Goal: Communication & Community: Participate in discussion

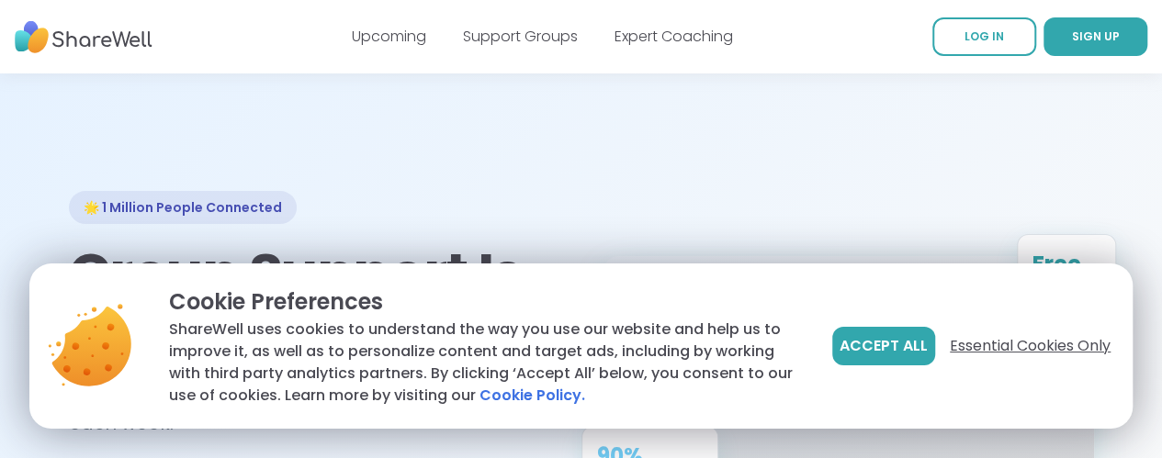
click at [981, 341] on span "Essential Cookies Only" at bounding box center [1029, 346] width 161 height 22
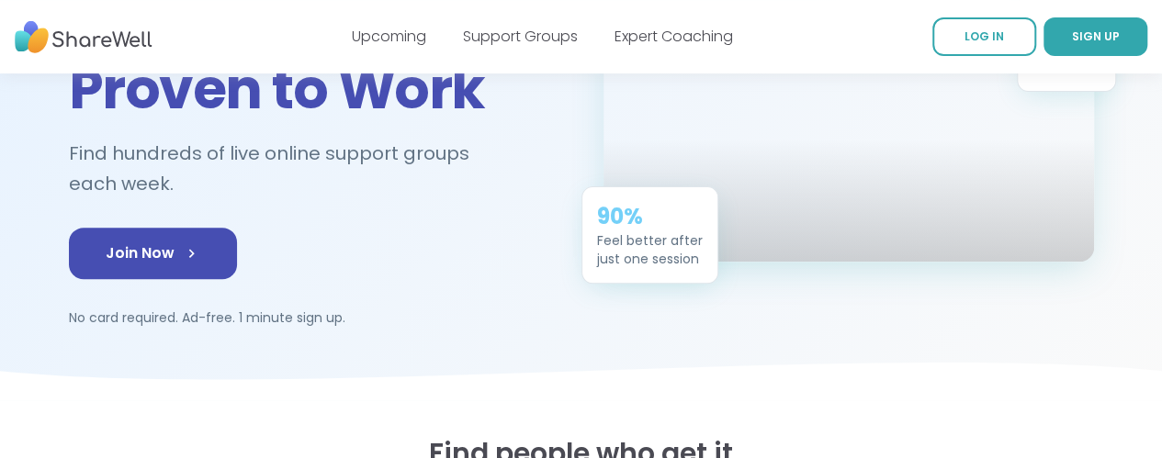
scroll to position [243, 0]
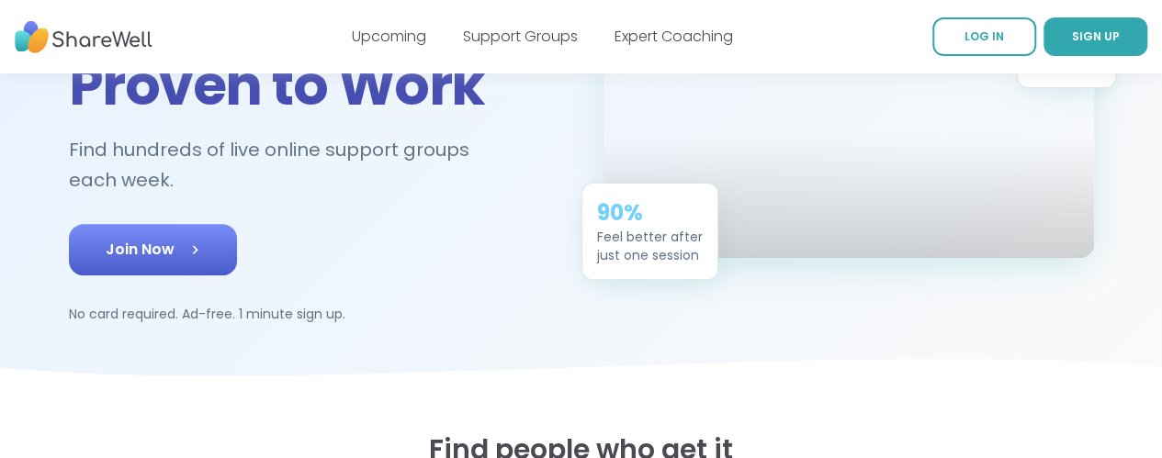
click at [108, 239] on span "Join Now" at bounding box center [153, 250] width 95 height 22
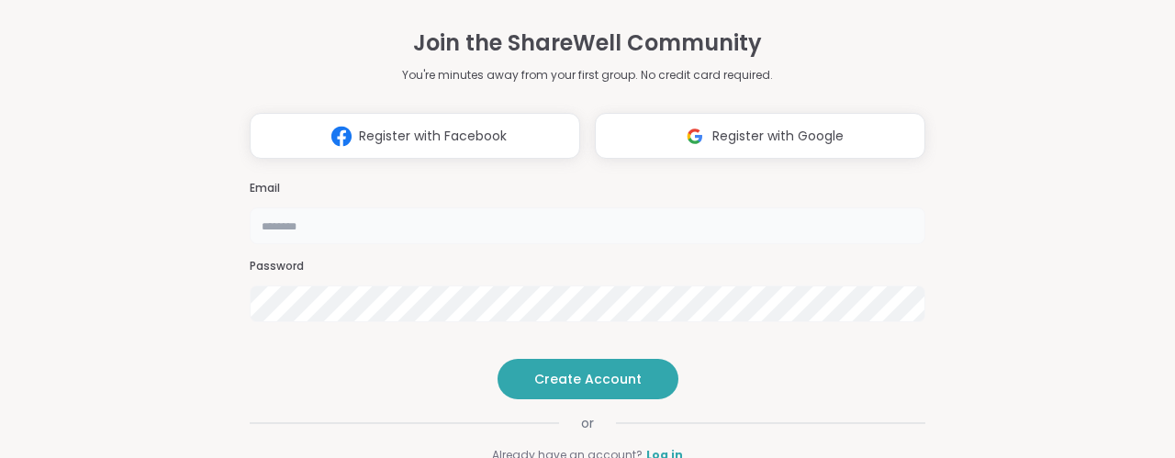
click at [364, 208] on input "email" at bounding box center [588, 226] width 676 height 37
type input "*"
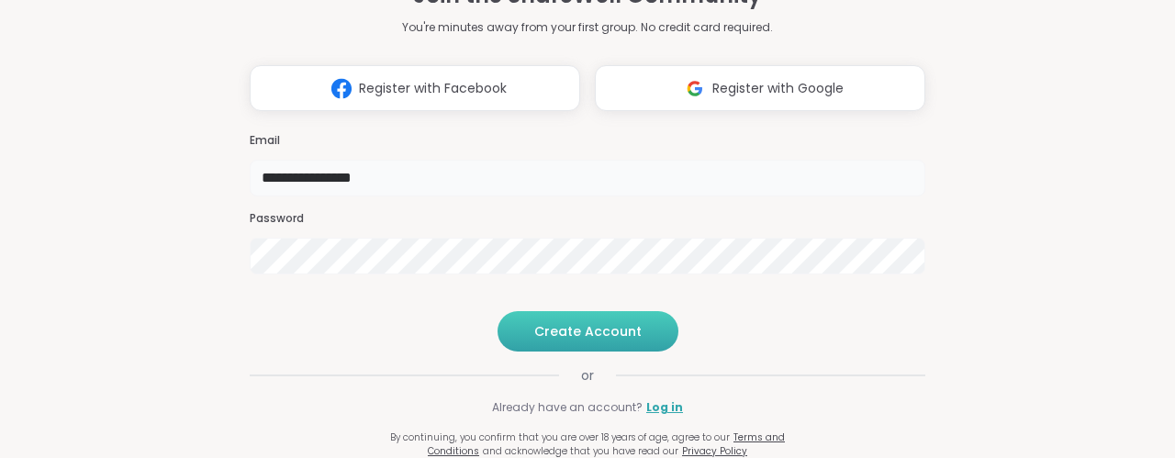
type input "**********"
click at [566, 328] on span "Create Account" at bounding box center [587, 331] width 107 height 18
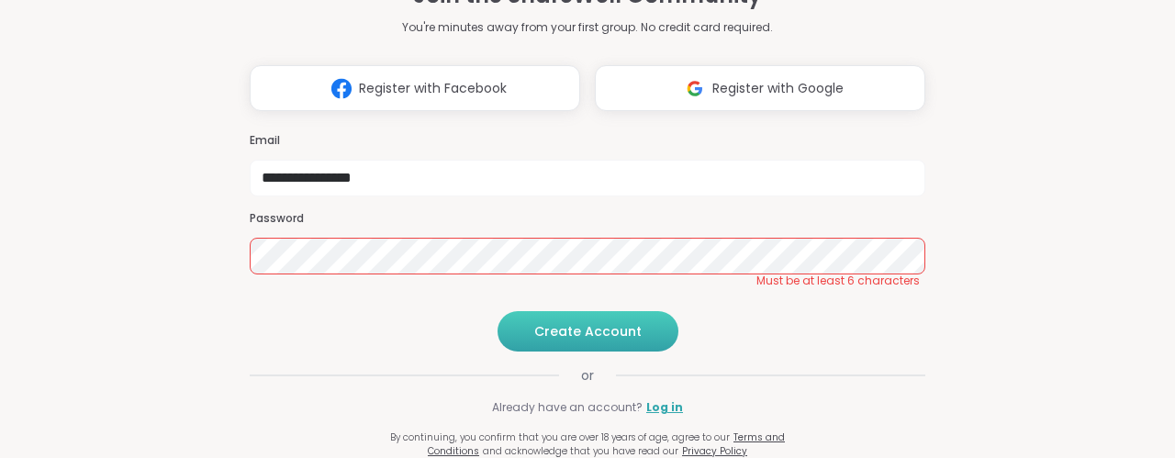
click at [566, 328] on span "Create Account" at bounding box center [587, 331] width 107 height 18
drag, startPoint x: 431, startPoint y: 115, endPoint x: 228, endPoint y: 126, distance: 203.2
click at [235, 126] on div "**********" at bounding box center [587, 181] width 705 height 458
click at [545, 328] on span "Create Account" at bounding box center [587, 331] width 107 height 18
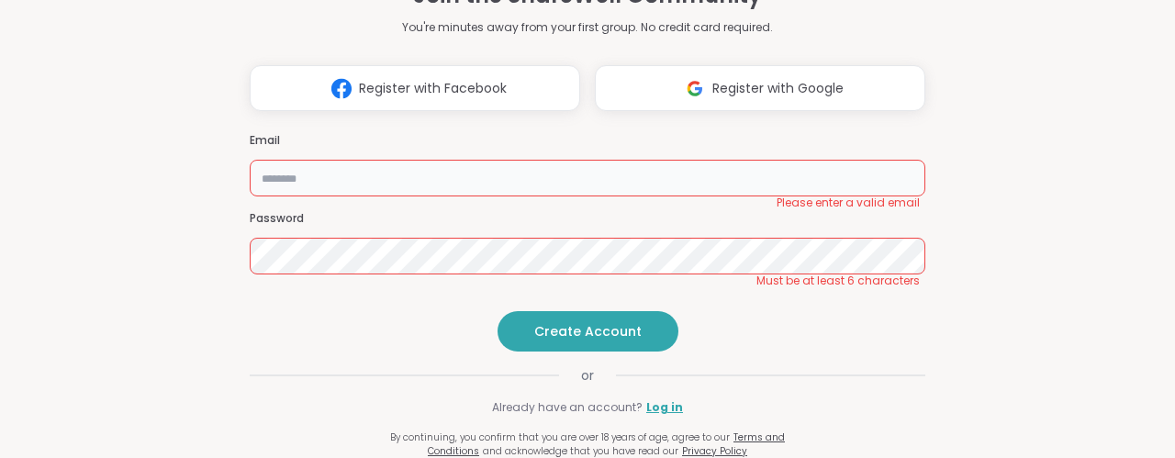
click at [457, 160] on input "email" at bounding box center [588, 178] width 676 height 37
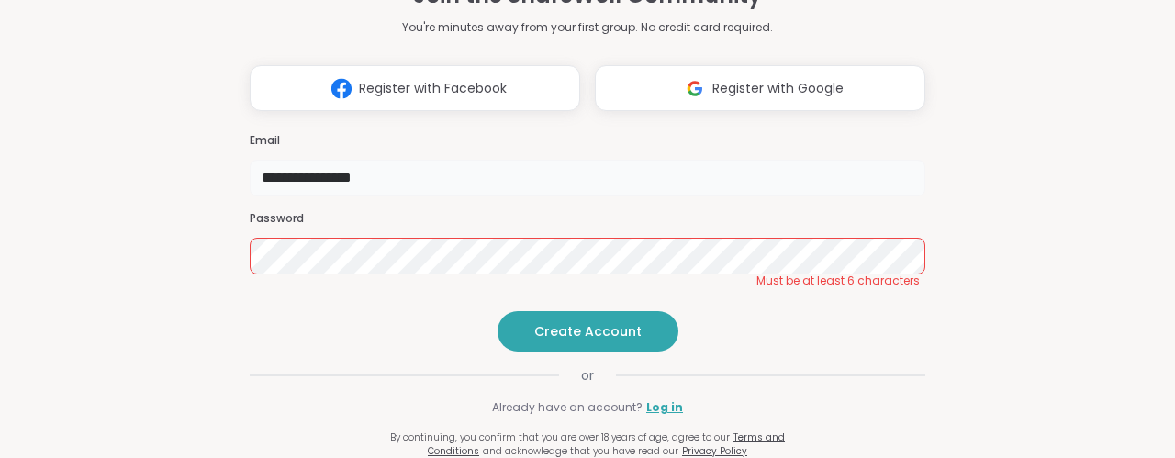
type input "**********"
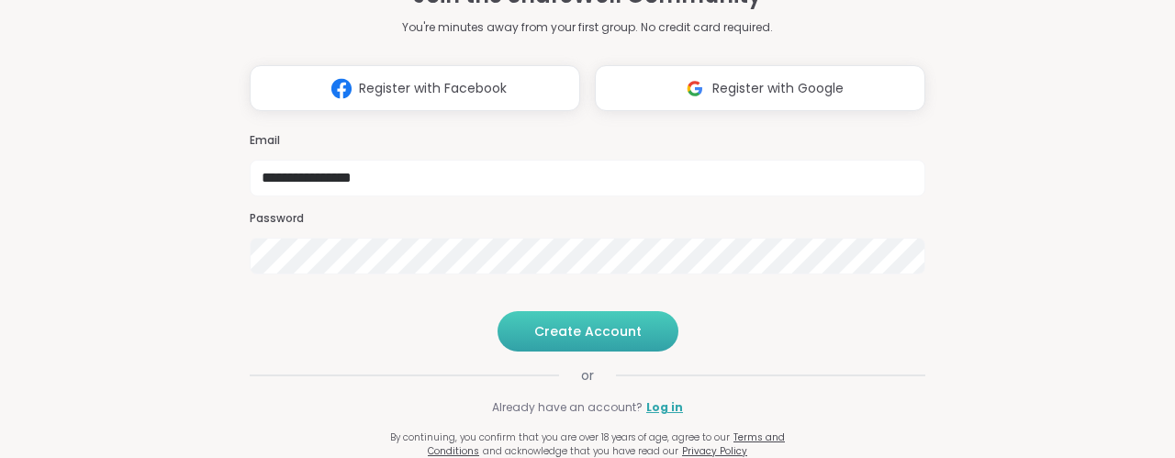
click at [573, 329] on span "Create Account" at bounding box center [587, 331] width 107 height 18
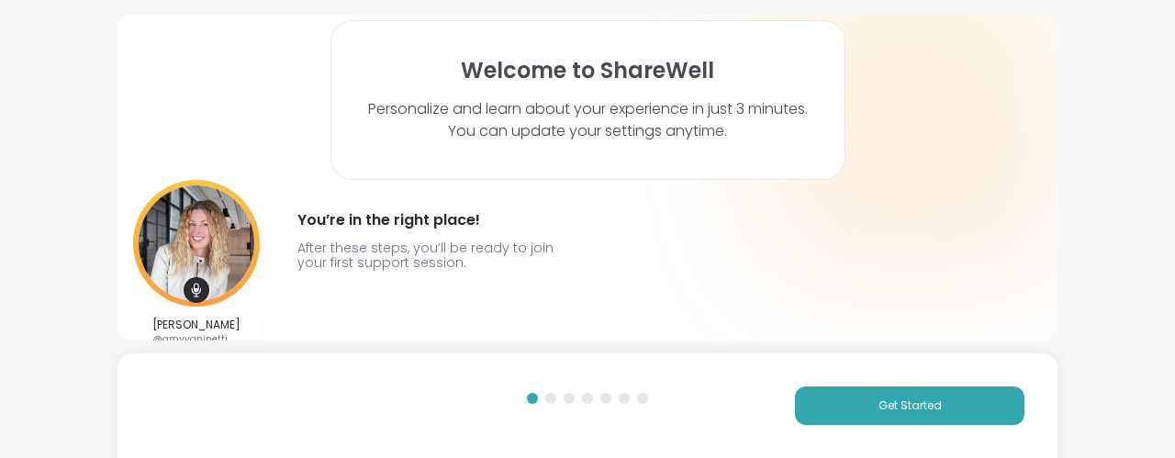
scroll to position [73, 0]
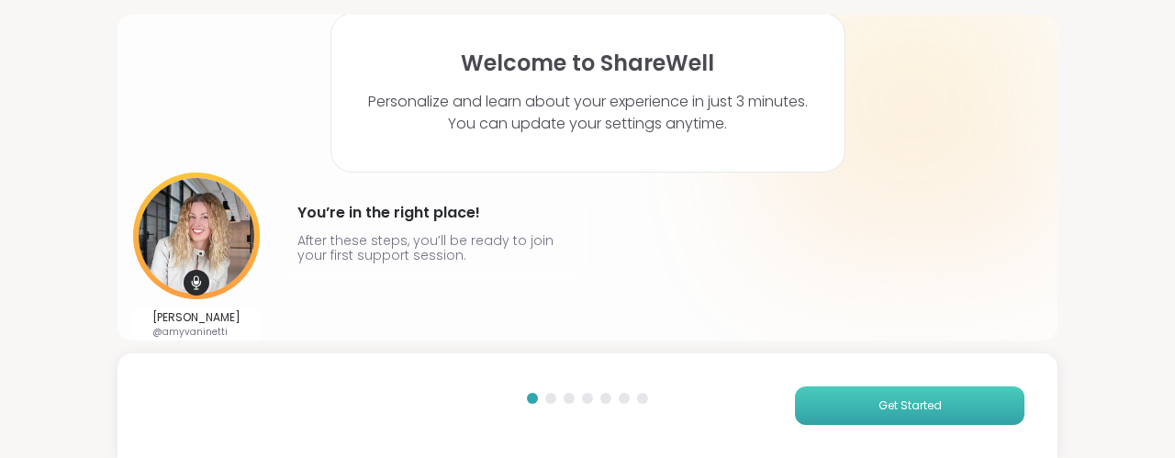
click at [879, 403] on span "Get Started" at bounding box center [910, 406] width 63 height 17
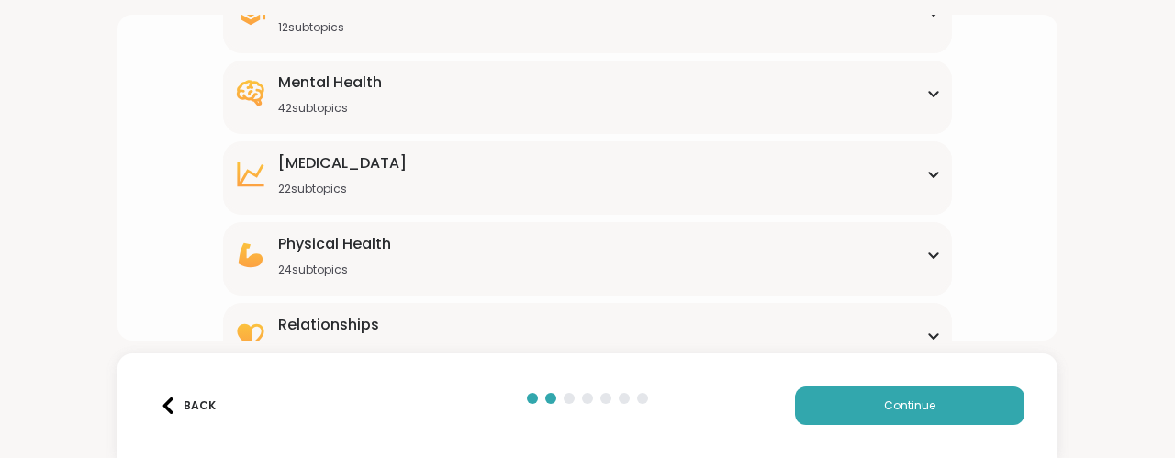
scroll to position [364, 0]
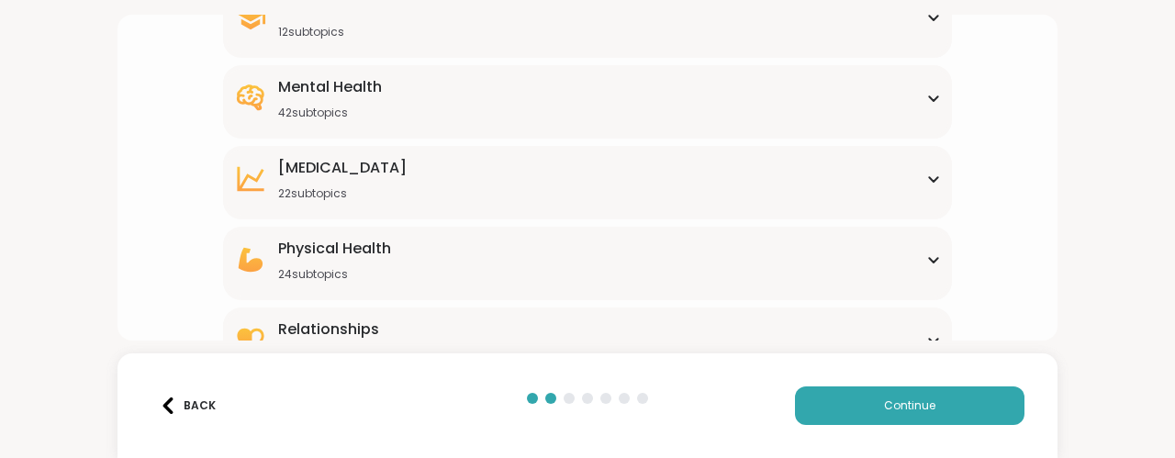
click at [920, 184] on div "[MEDICAL_DATA] 22 subtopics" at bounding box center [587, 179] width 707 height 44
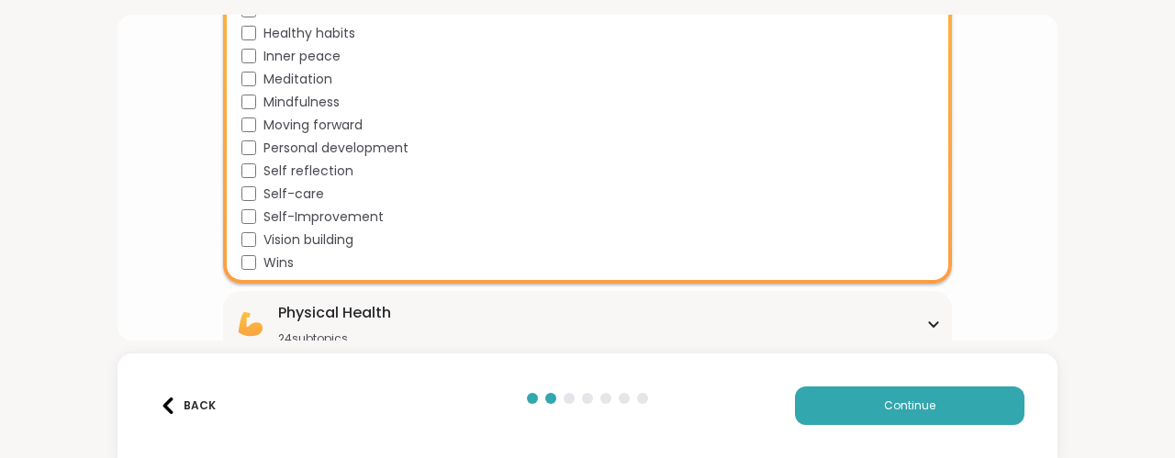
scroll to position [802, 0]
click at [331, 126] on span "Moving forward" at bounding box center [313, 124] width 99 height 19
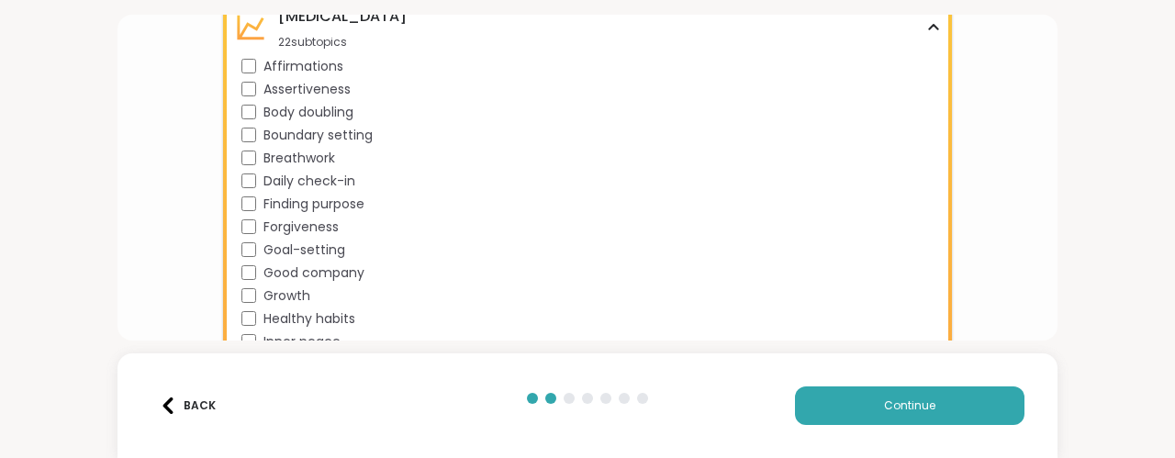
scroll to position [516, 0]
click at [327, 133] on span "Boundary setting" at bounding box center [318, 134] width 109 height 19
click at [340, 200] on span "Finding purpose" at bounding box center [314, 203] width 101 height 19
click at [311, 227] on span "Forgiveness" at bounding box center [301, 226] width 75 height 19
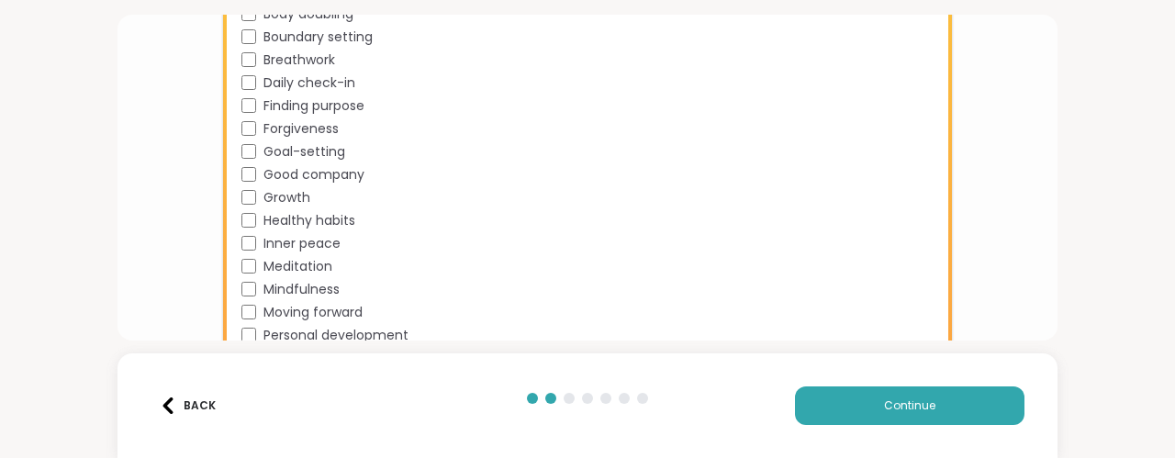
scroll to position [615, 0]
click at [282, 191] on span "Growth" at bounding box center [287, 195] width 47 height 19
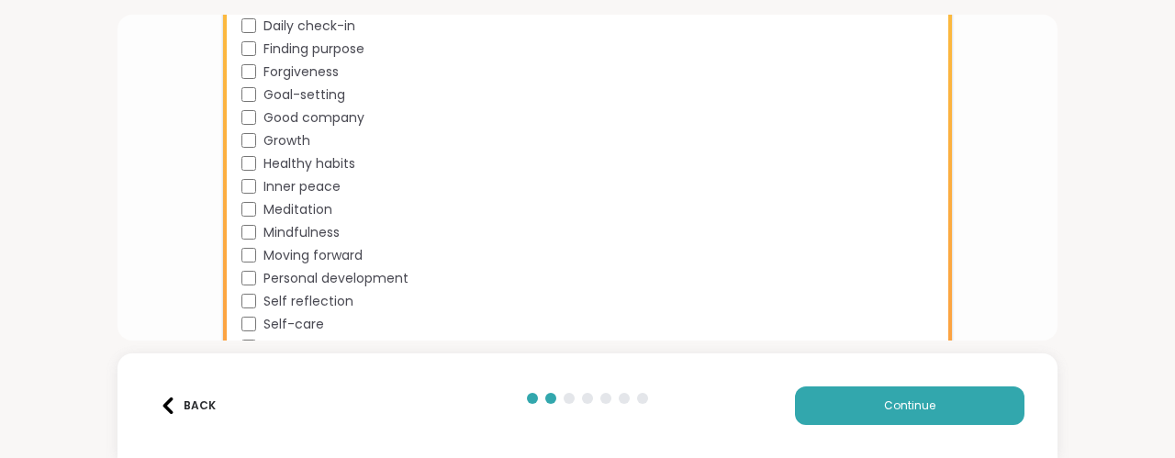
scroll to position [678, 0]
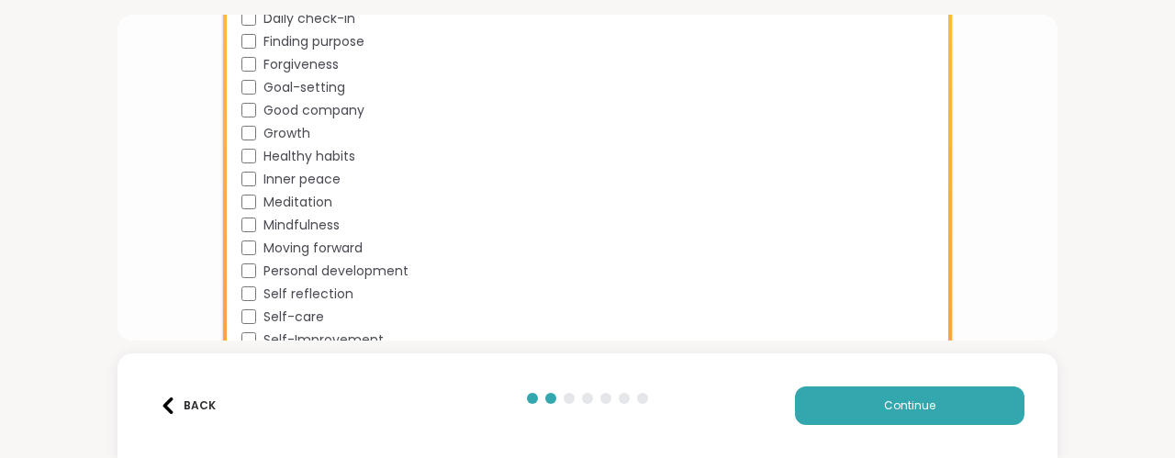
click at [275, 180] on span "Inner peace" at bounding box center [302, 179] width 77 height 19
click at [276, 201] on span "Meditation" at bounding box center [298, 202] width 69 height 19
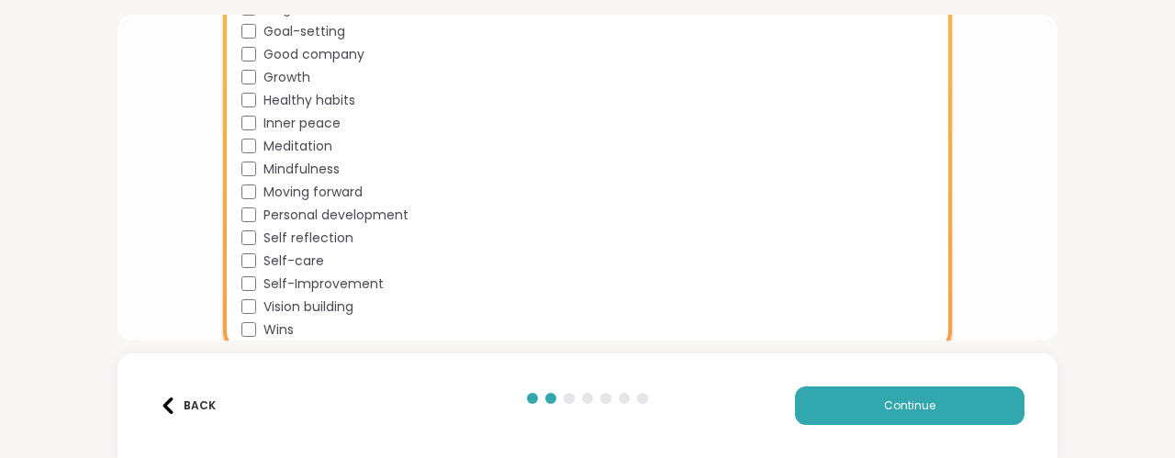
scroll to position [735, 0]
click at [272, 168] on span "Mindfulness" at bounding box center [302, 168] width 76 height 19
click at [286, 211] on span "Personal development" at bounding box center [336, 214] width 145 height 19
click at [286, 262] on span "Self-care" at bounding box center [294, 260] width 61 height 19
click at [286, 288] on span "Self-Improvement" at bounding box center [324, 283] width 120 height 19
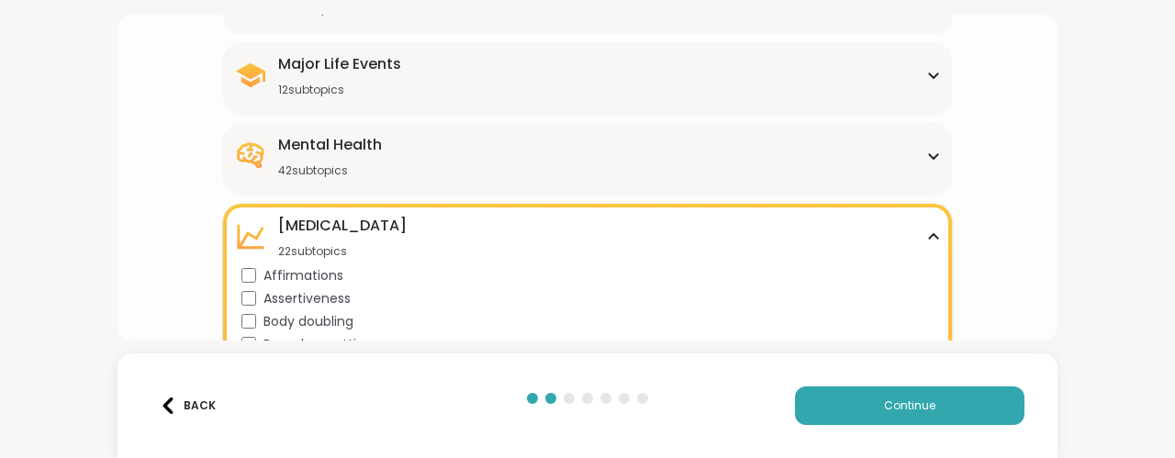
scroll to position [266, 0]
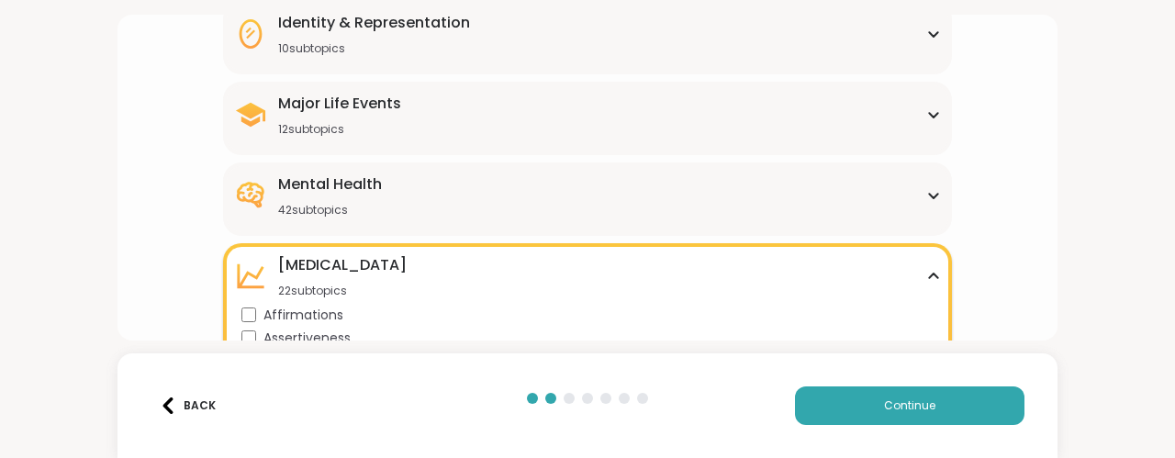
click at [322, 196] on div "Mental Health 42 subtopics" at bounding box center [330, 196] width 104 height 44
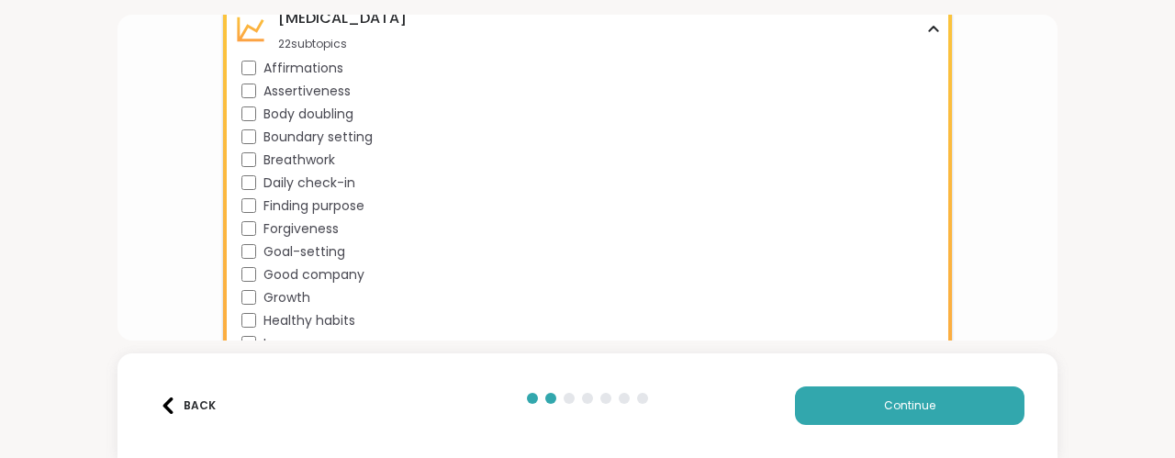
scroll to position [1432, 0]
click at [270, 141] on span "Boundary setting" at bounding box center [318, 136] width 109 height 19
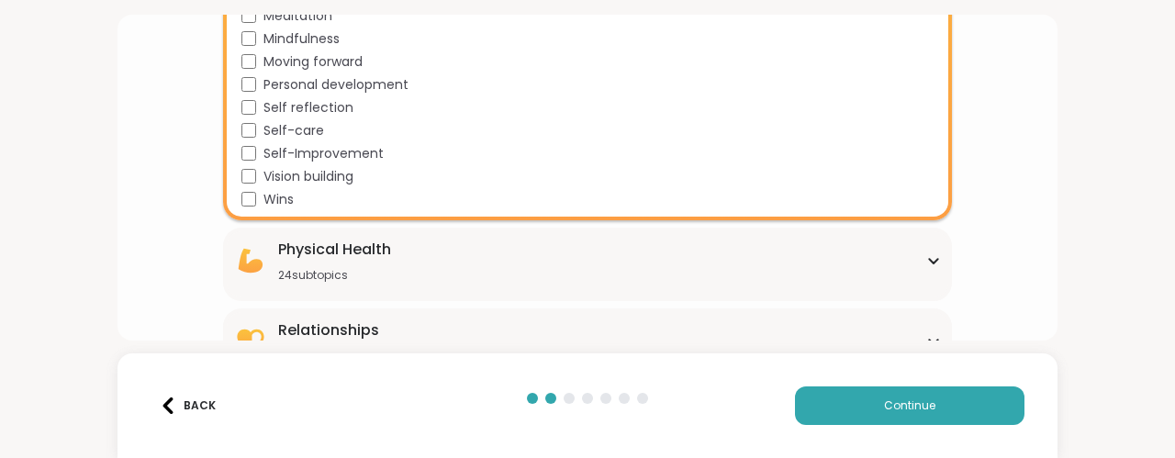
scroll to position [1783, 0]
click at [839, 394] on button "Continue" at bounding box center [910, 406] width 230 height 39
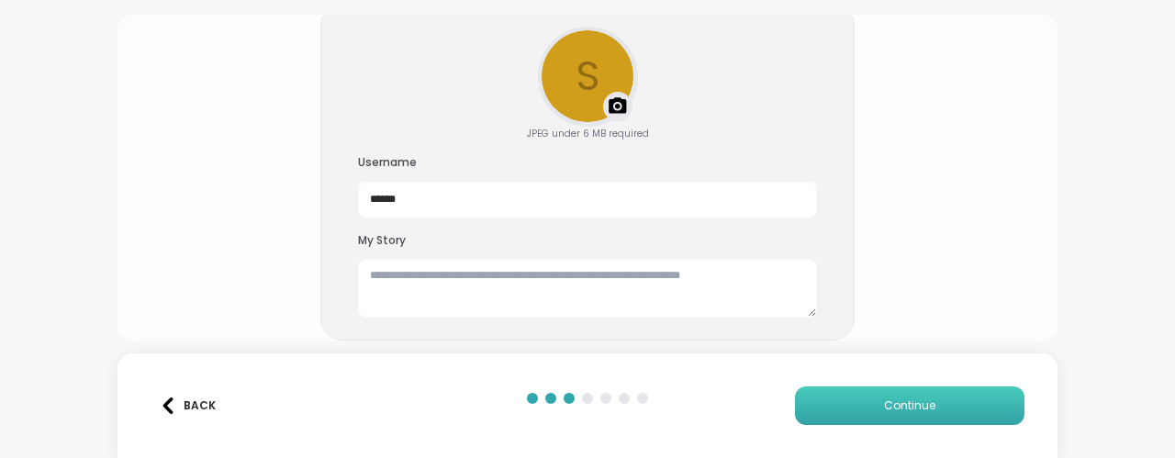
scroll to position [167, 0]
click at [839, 394] on button "Continue" at bounding box center [910, 406] width 230 height 39
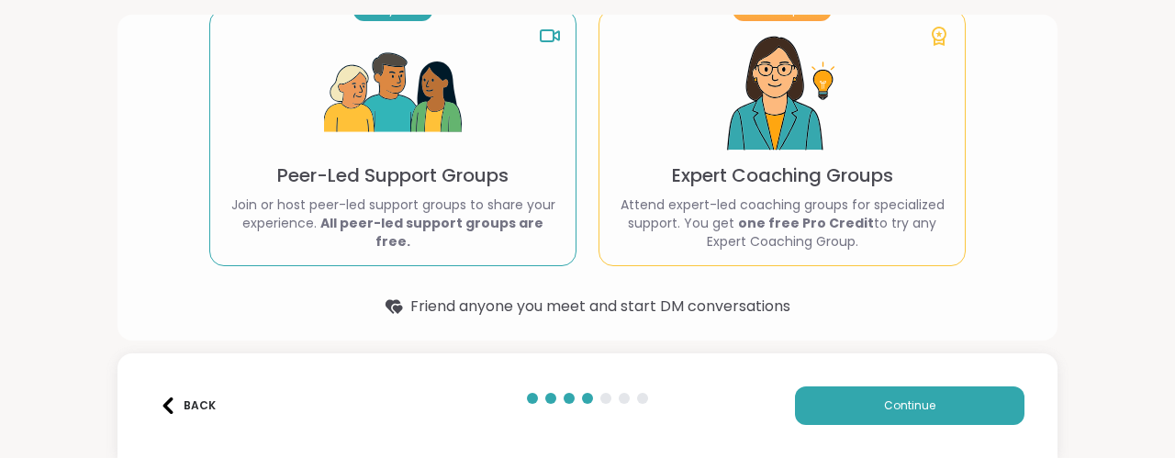
scroll to position [178, 0]
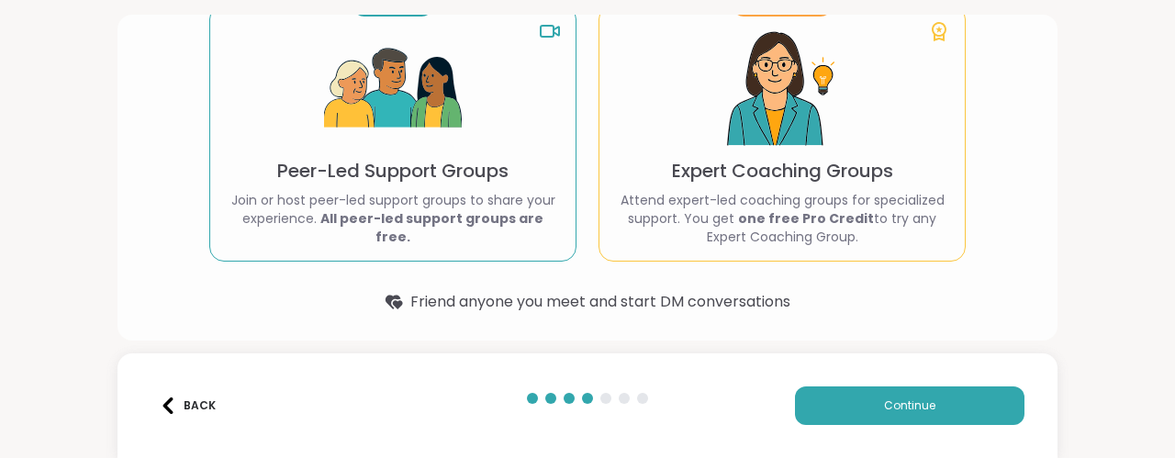
click at [413, 125] on img at bounding box center [393, 89] width 138 height 138
click at [866, 407] on button "Continue" at bounding box center [910, 406] width 230 height 39
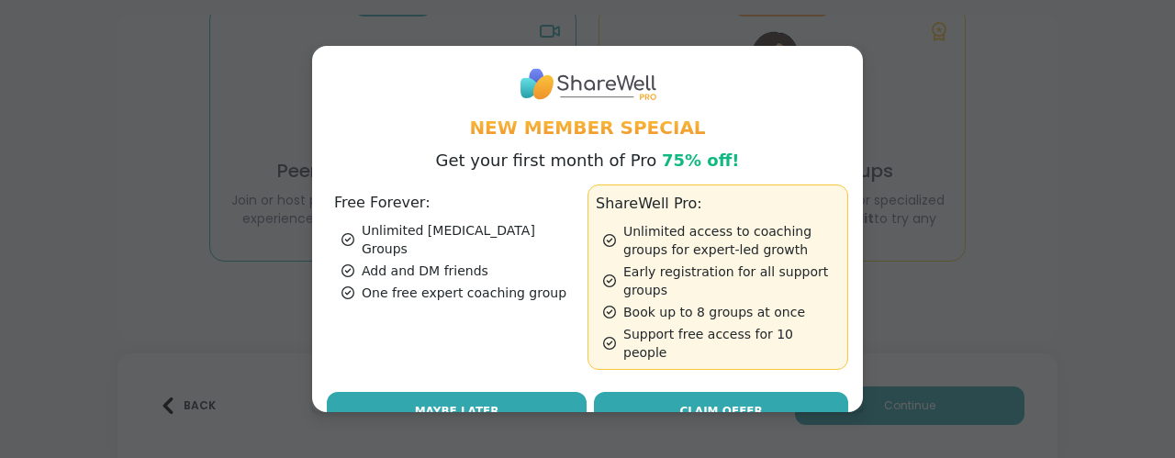
click at [507, 392] on button "Maybe Later" at bounding box center [457, 411] width 260 height 39
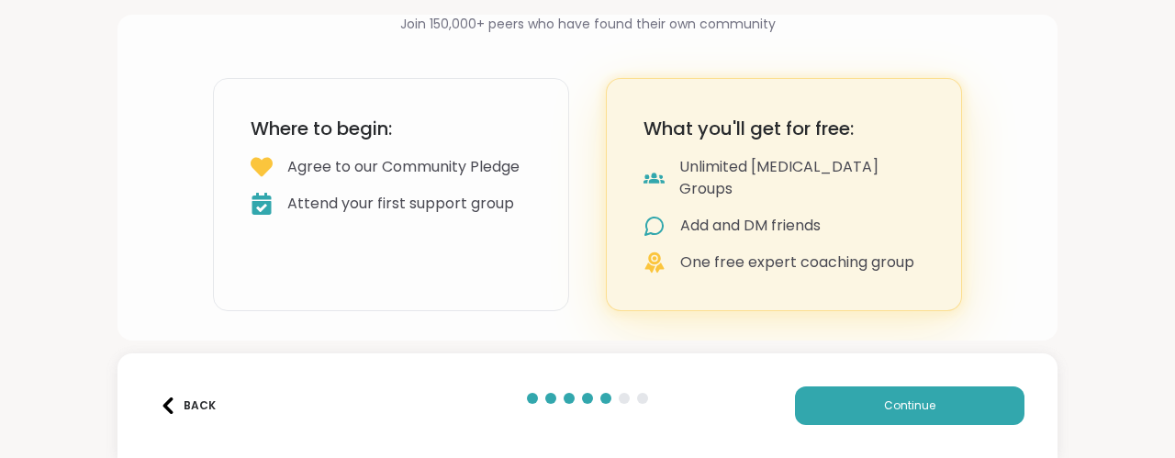
scroll to position [95, 0]
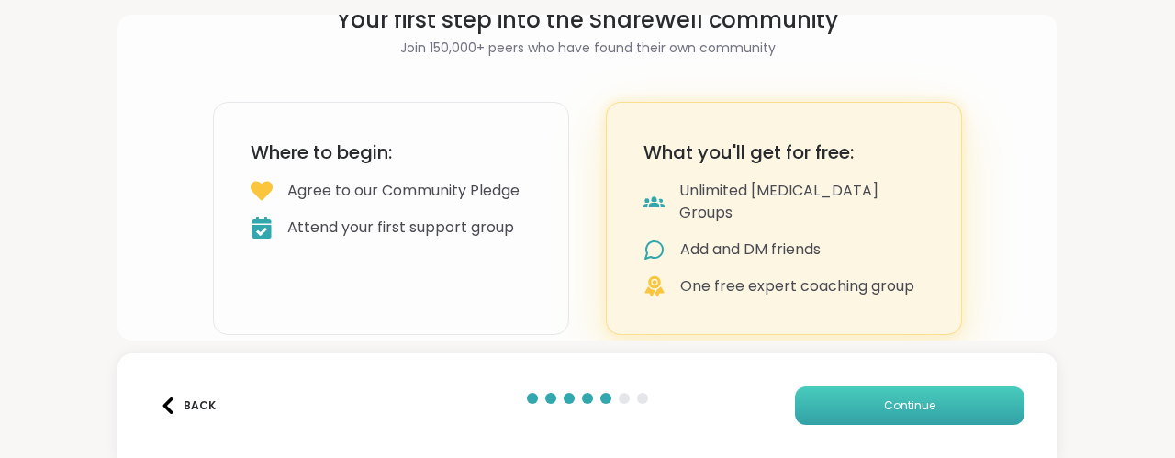
click at [927, 410] on button "Continue" at bounding box center [910, 406] width 230 height 39
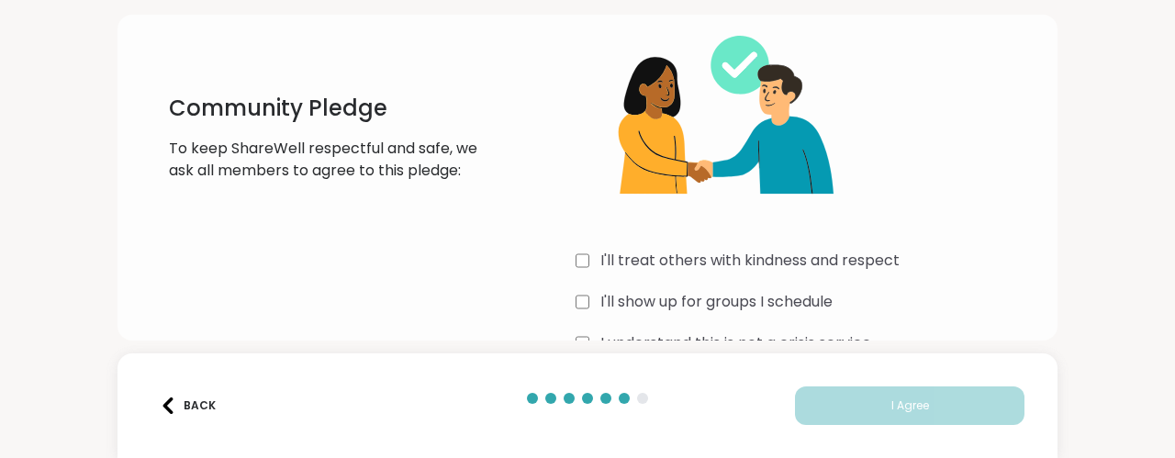
scroll to position [142, 0]
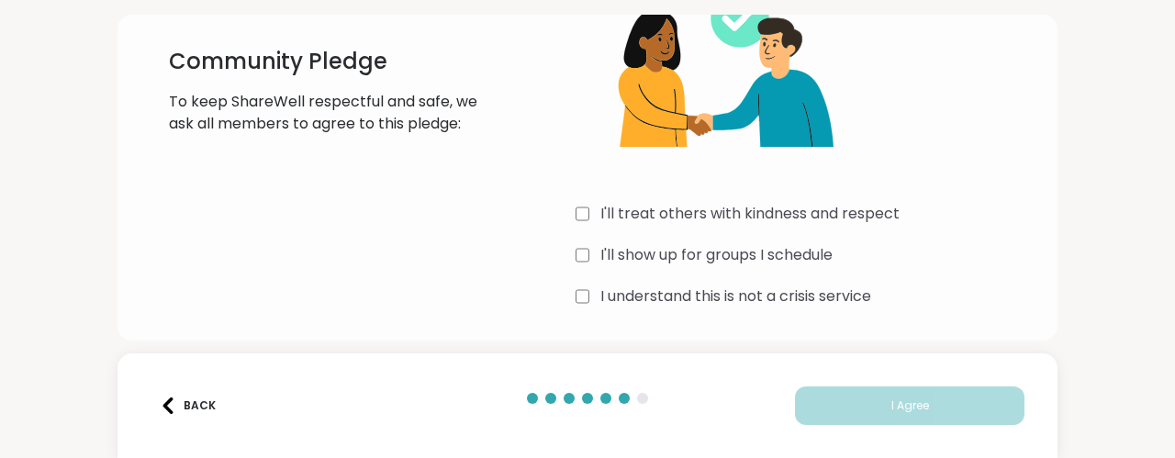
click at [841, 216] on label "I'll treat others with kindness and respect" at bounding box center [750, 214] width 299 height 22
click at [786, 256] on label "I'll show up for groups I schedule" at bounding box center [717, 255] width 232 height 22
click at [775, 300] on label "I understand this is not a crisis service" at bounding box center [736, 297] width 271 height 22
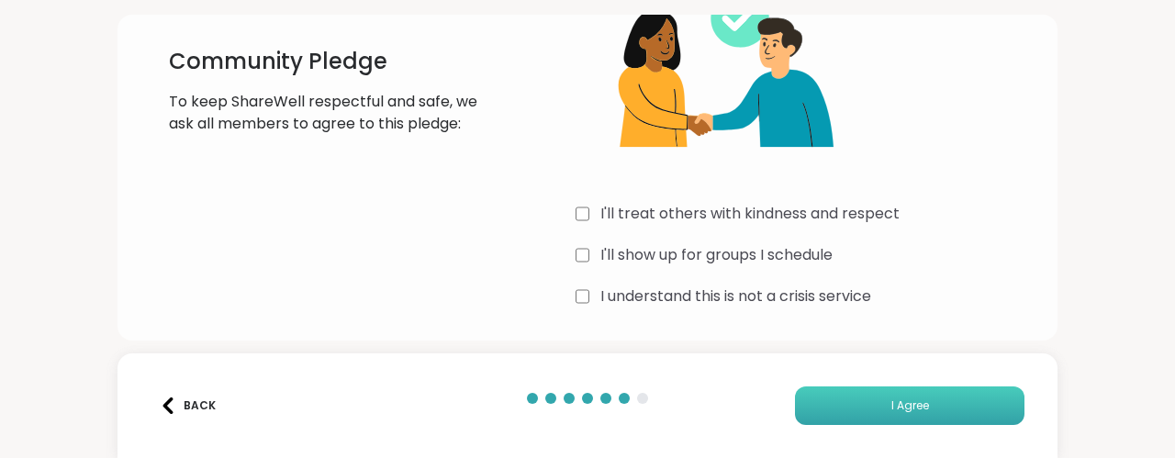
click at [892, 407] on span "I Agree" at bounding box center [911, 406] width 38 height 17
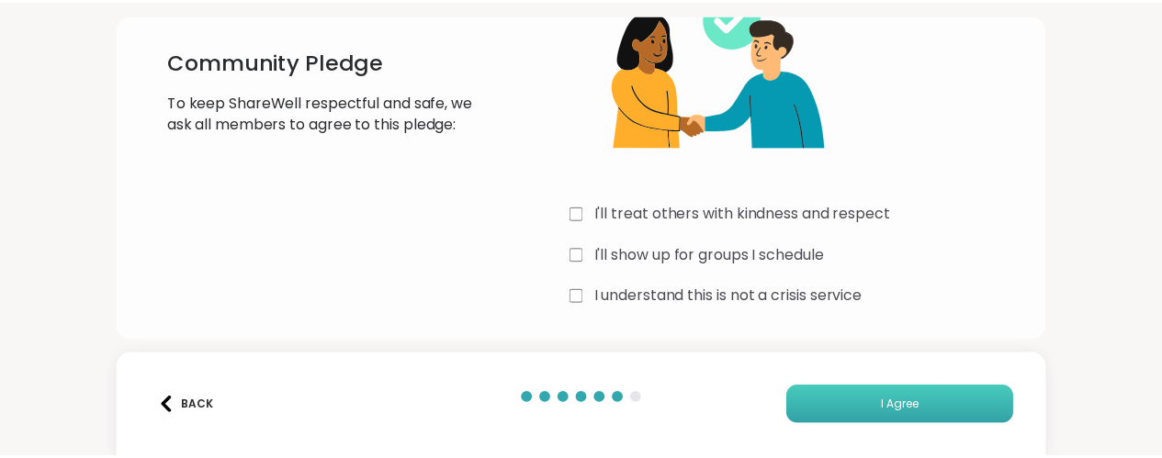
scroll to position [134, 0]
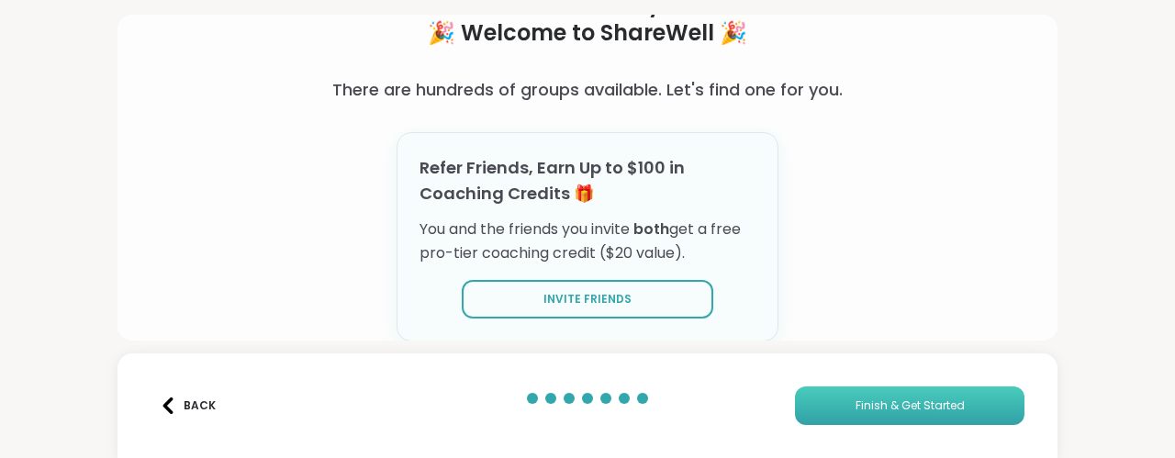
click at [880, 407] on span "Finish & Get Started" at bounding box center [910, 406] width 109 height 17
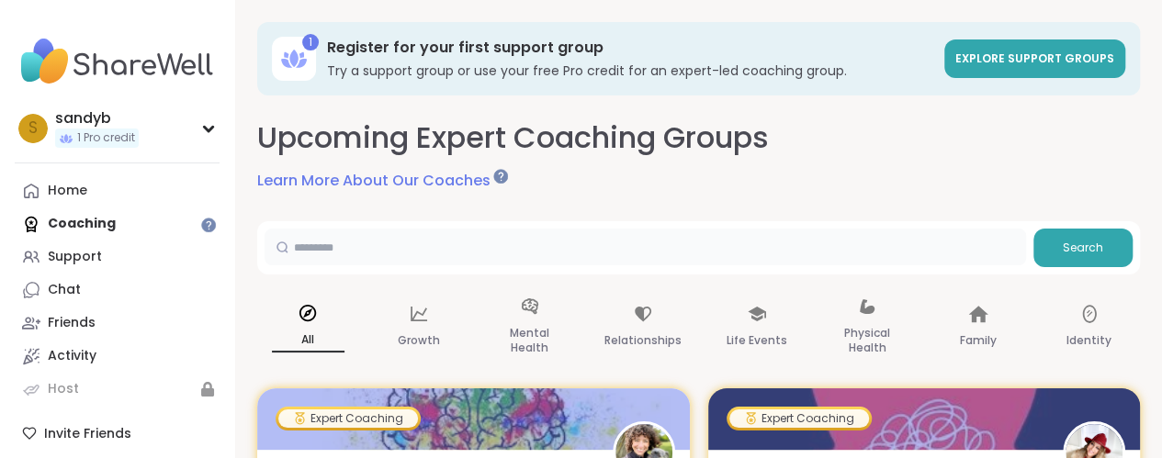
click at [683, 254] on input "text" at bounding box center [644, 247] width 761 height 37
type input "*****"
click at [1080, 247] on span "Search" at bounding box center [1082, 248] width 40 height 17
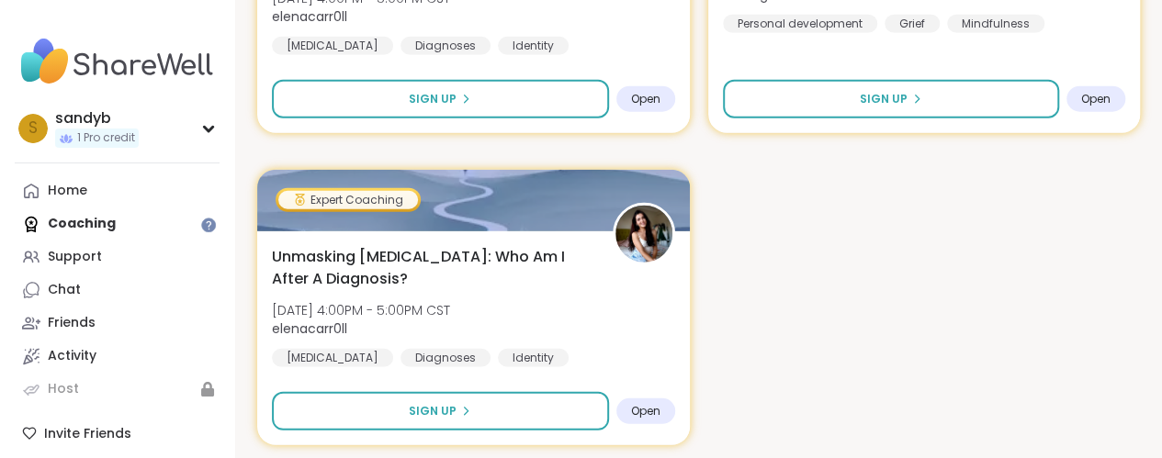
scroll to position [2409, 0]
